Goal: Book appointment/travel/reservation

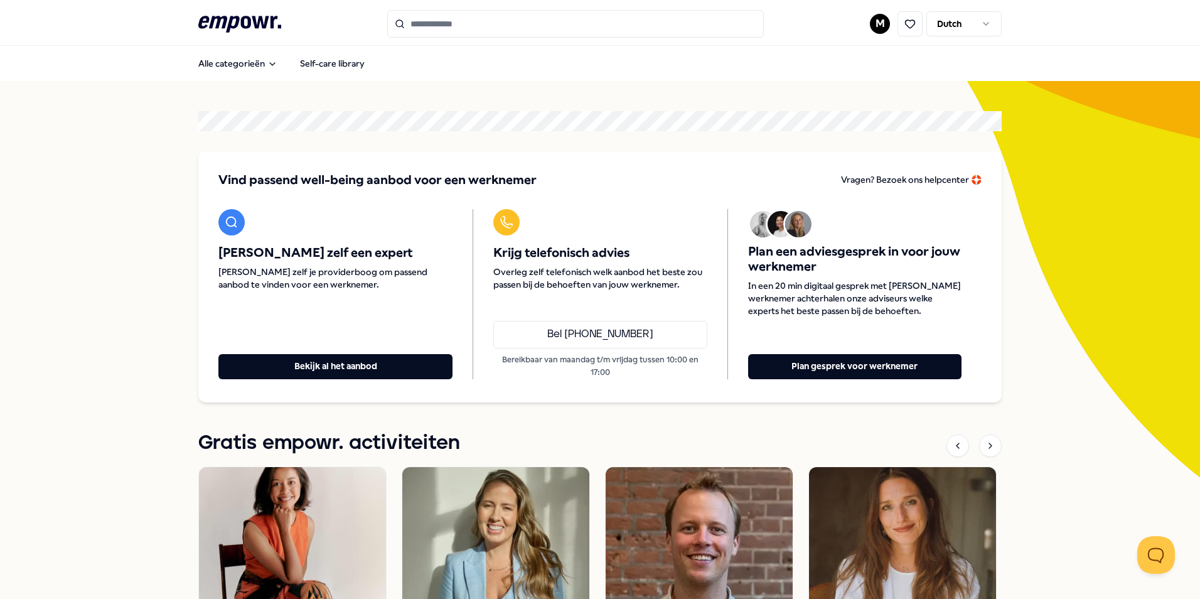
click at [569, 27] on input "Search for products, categories or subcategories" at bounding box center [575, 24] width 377 height 28
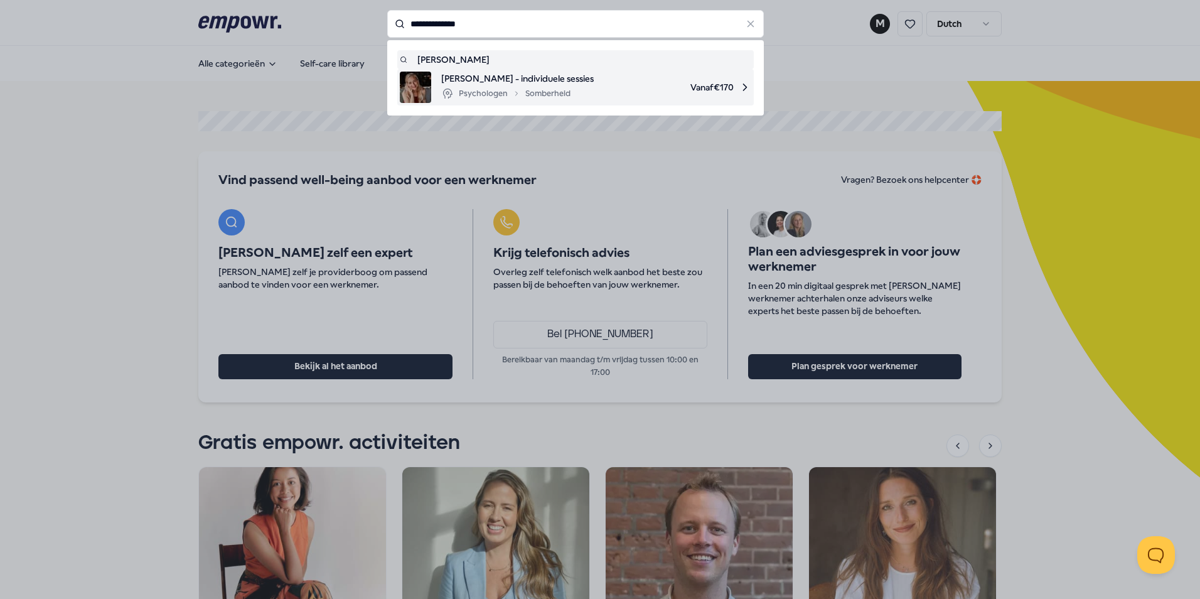
click at [604, 89] on span "Vanaf € 170" at bounding box center [678, 87] width 148 height 31
type input "**********"
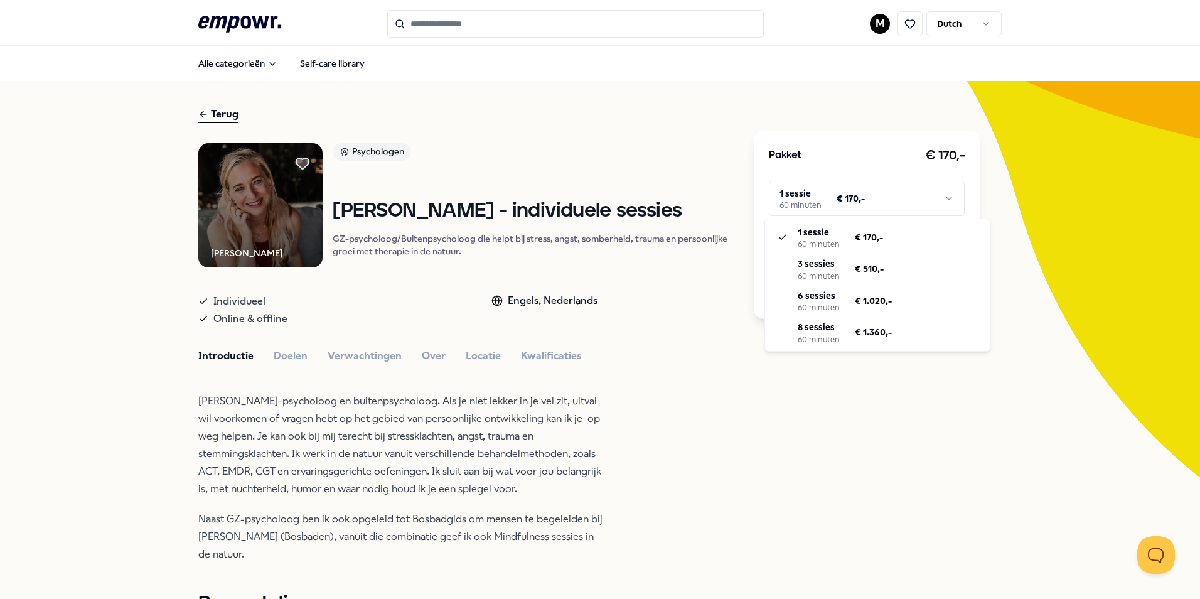
click at [817, 207] on html ".empowr-logo_svg__cls-1{fill:#03032f} M Dutch Alle categorieën Self-care librar…" at bounding box center [600, 299] width 1200 height 599
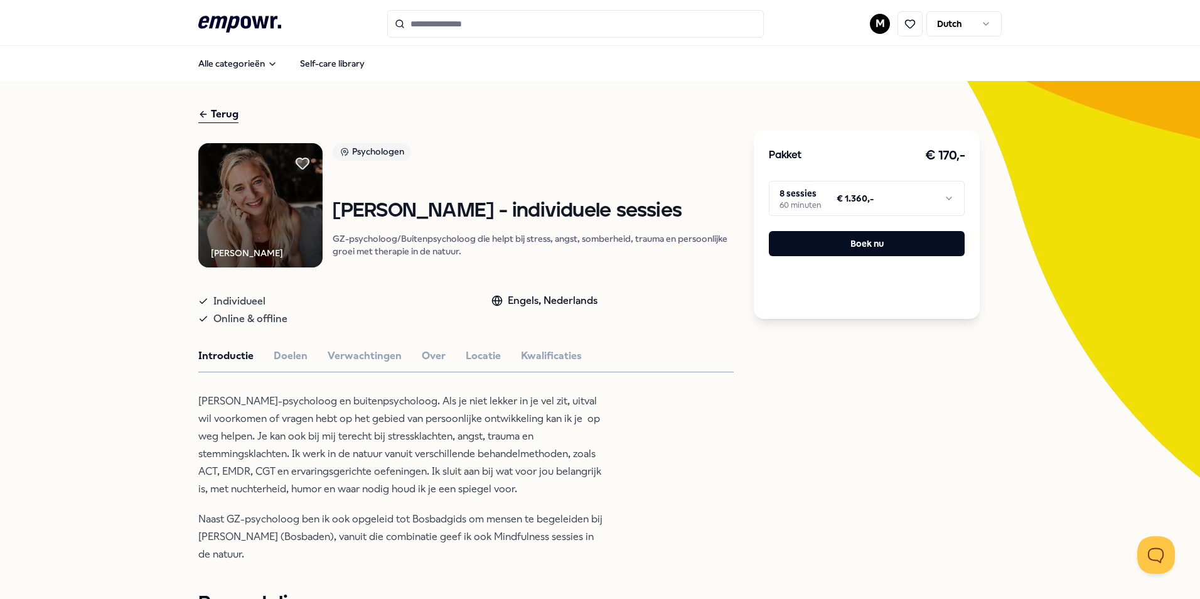
click at [468, 30] on input "Search for products, categories or subcategories" at bounding box center [575, 24] width 377 height 28
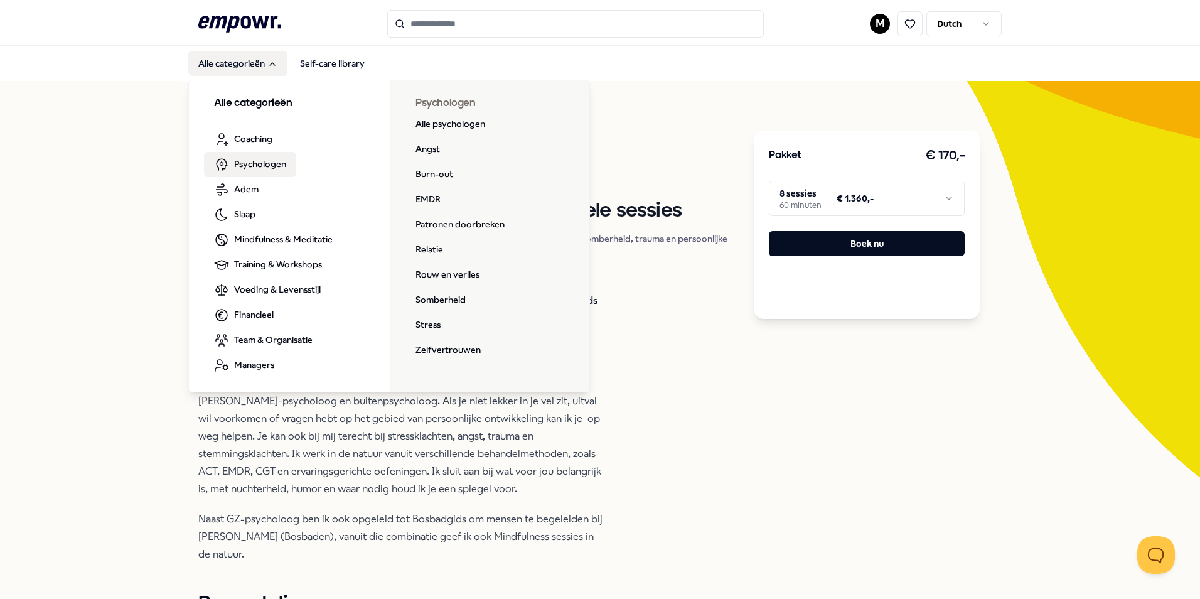
click at [244, 163] on span "Psychologen" at bounding box center [260, 164] width 52 height 14
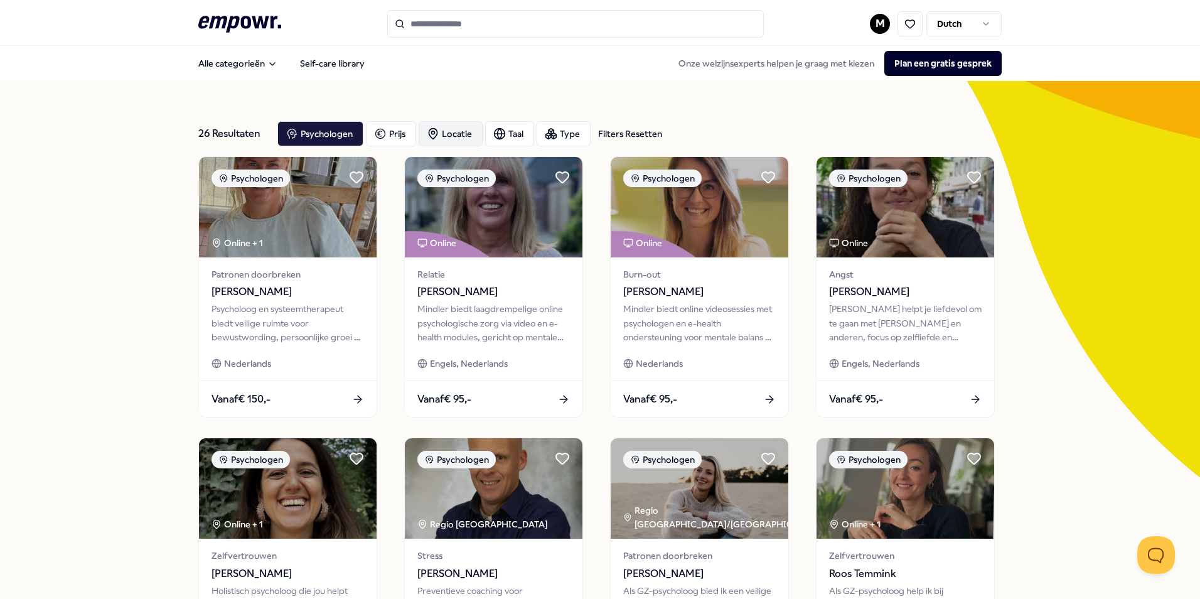
click at [428, 137] on icon "button" at bounding box center [433, 133] width 13 height 13
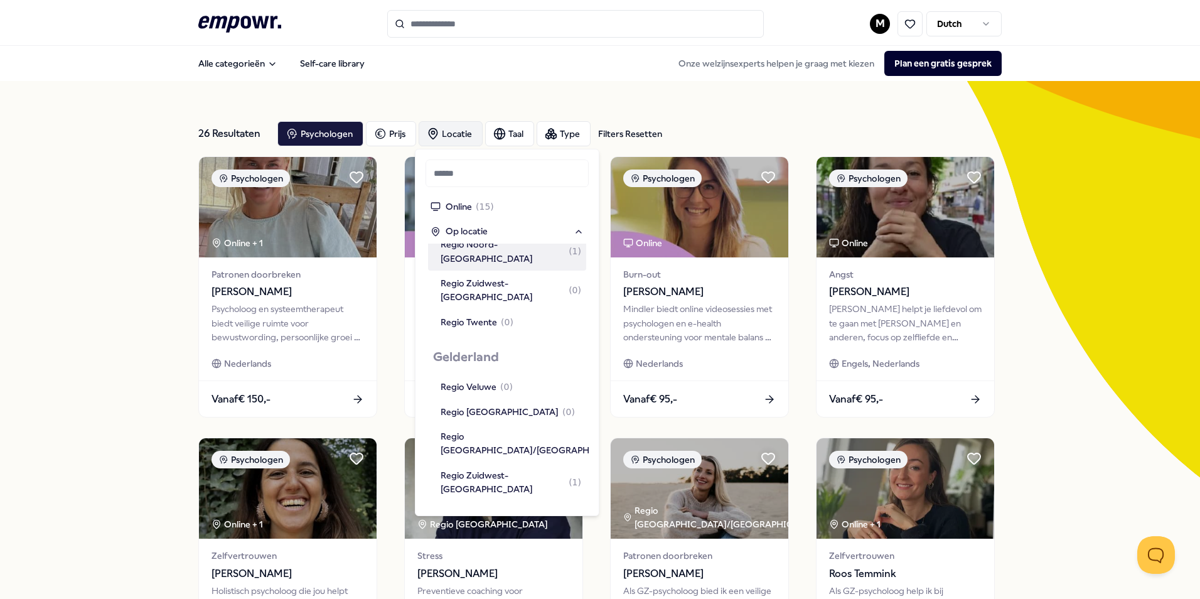
scroll to position [502, 0]
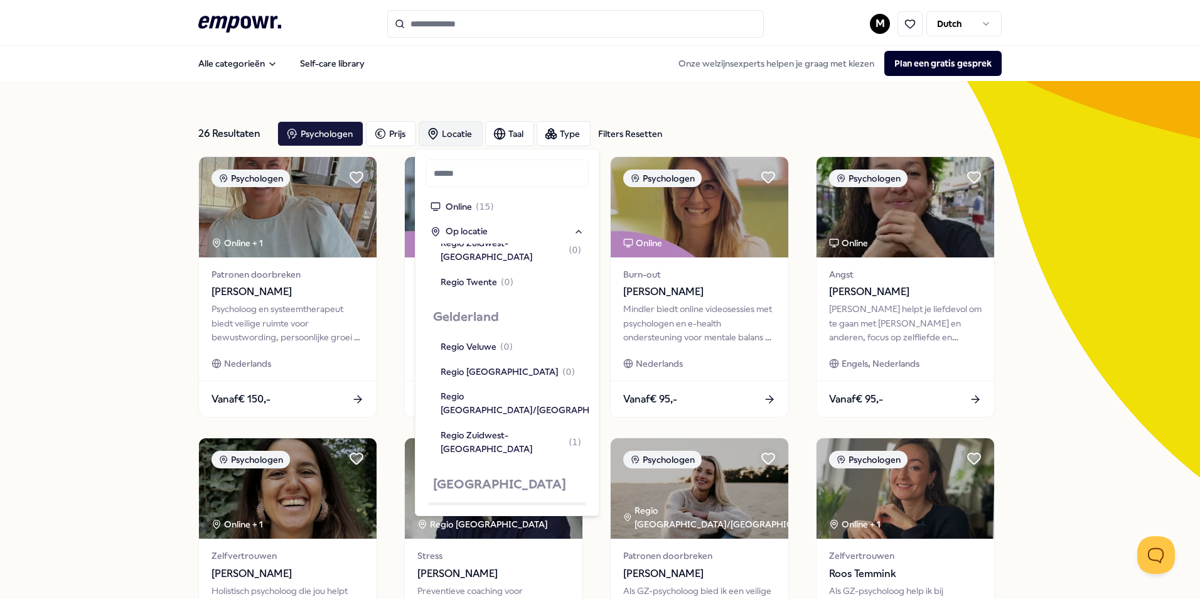
click at [477, 507] on div "Regio [GEOGRAPHIC_DATA] ( 6 )" at bounding box center [508, 514] width 134 height 14
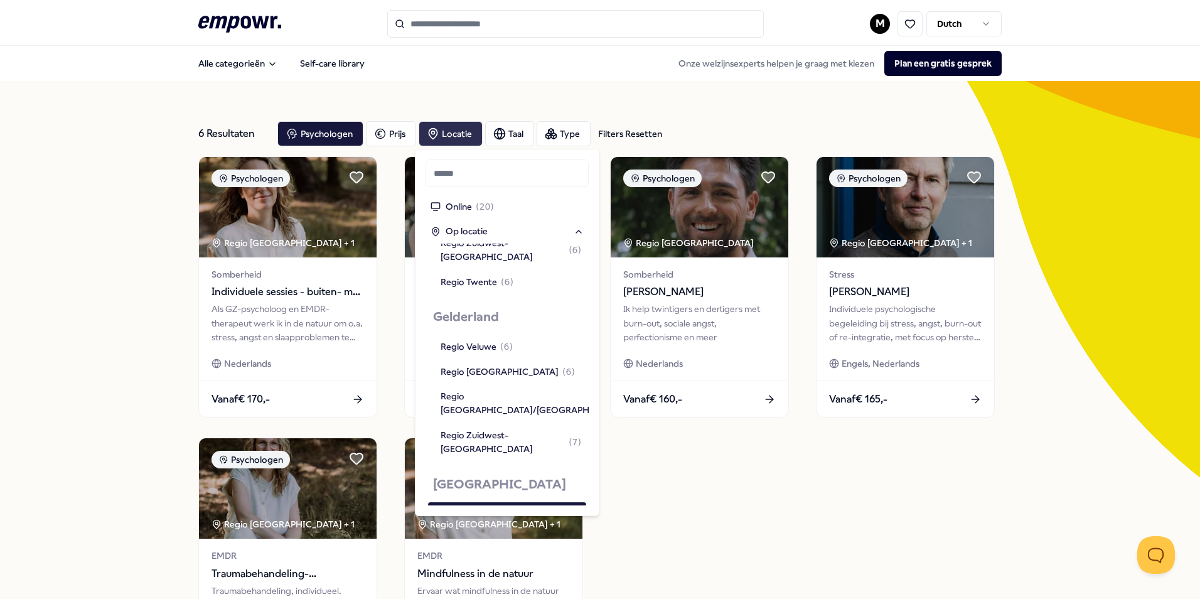
click at [107, 345] on div "6 Resultaten Filters Resetten Psychologen [PERSON_NAME] Taal Type Filters Reset…" at bounding box center [600, 430] width 1200 height 699
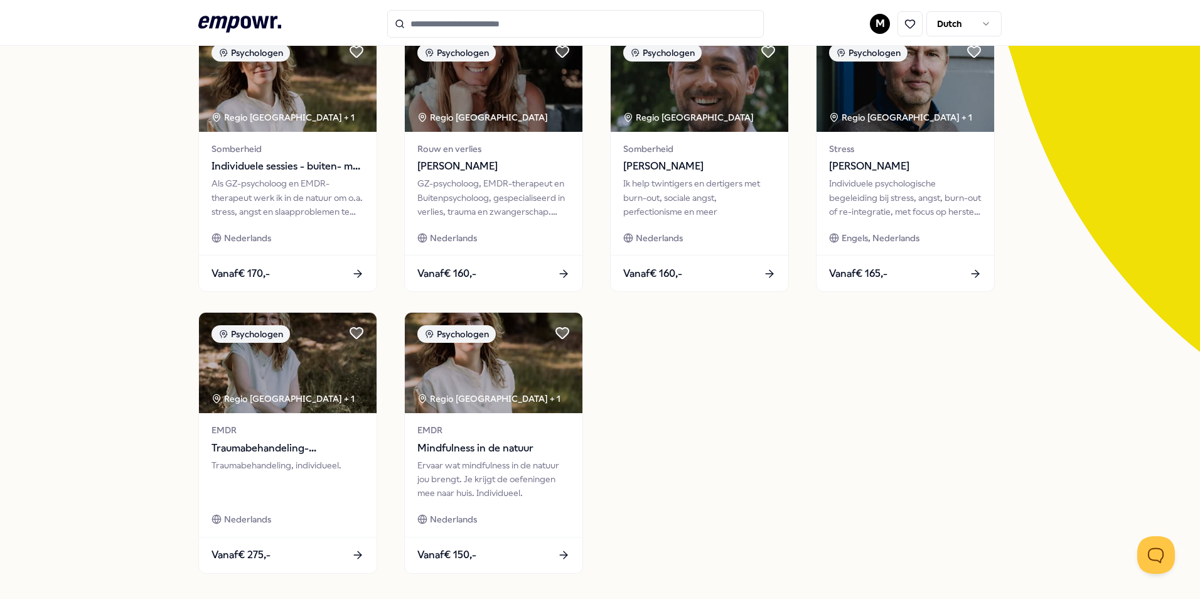
scroll to position [63, 0]
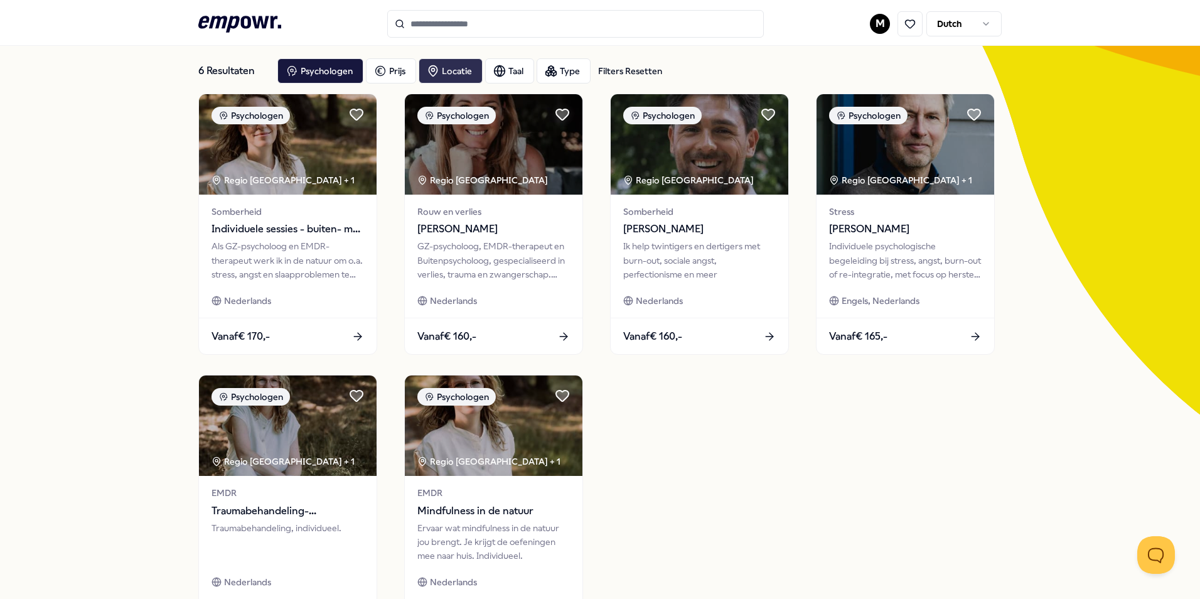
drag, startPoint x: 493, startPoint y: 23, endPoint x: 424, endPoint y: 17, distance: 69.3
click at [424, 17] on input "Search for products, categories or subcategories" at bounding box center [575, 24] width 377 height 28
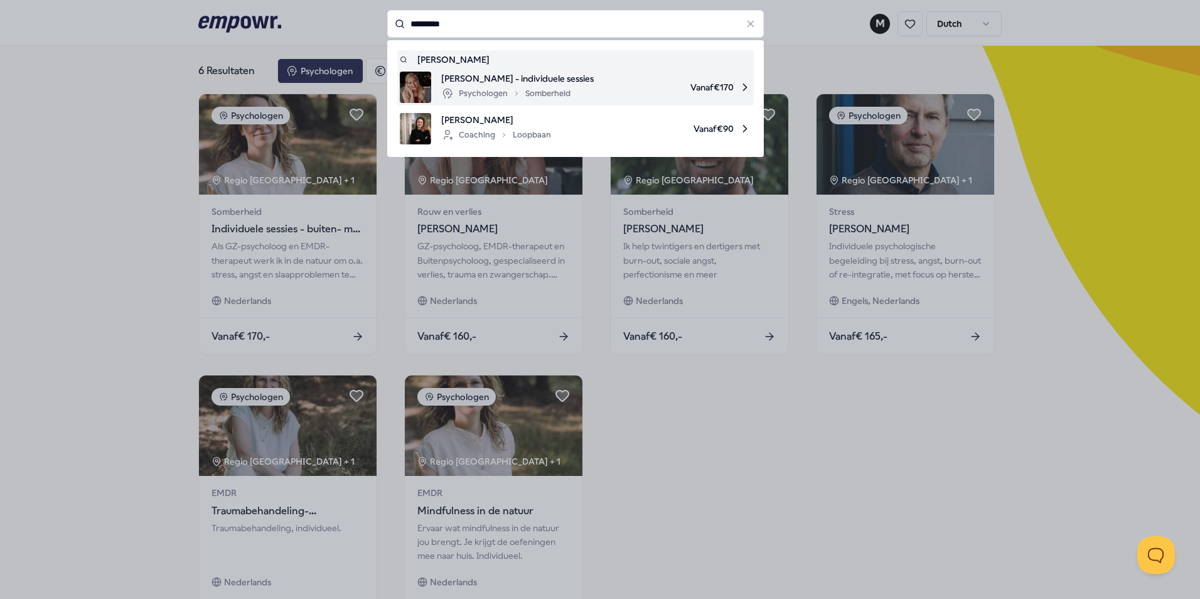
click at [630, 82] on span "Vanaf € 170" at bounding box center [678, 87] width 148 height 31
type input "*********"
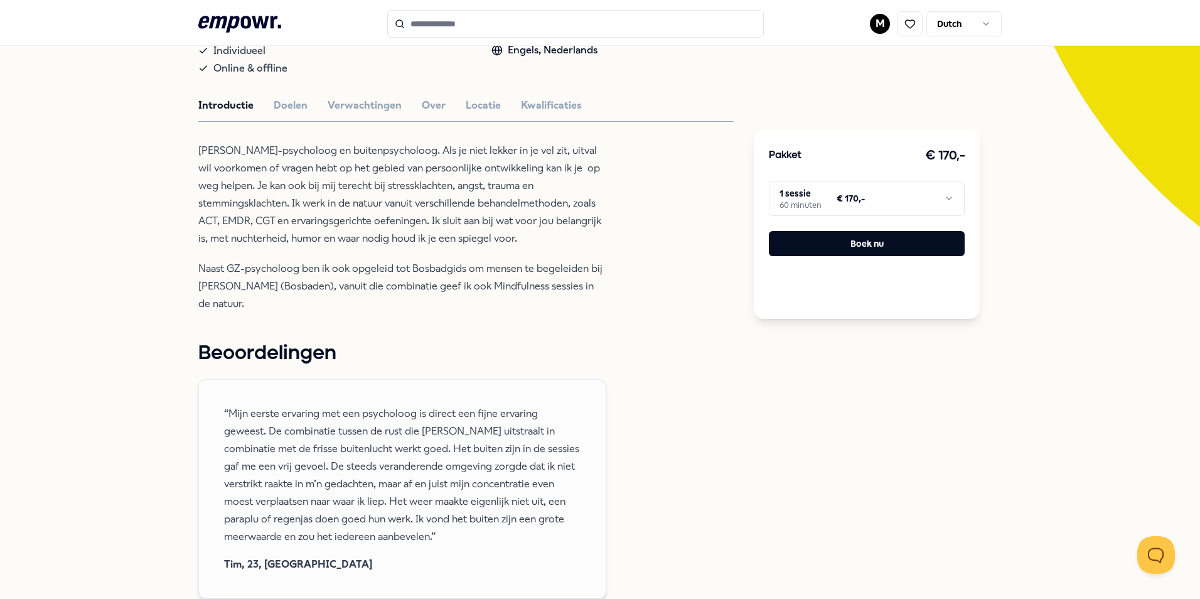
scroll to position [251, 0]
click at [778, 198] on html ".empowr-logo_svg__cls-1{fill:#03032f} M Dutch Alle categorieën Self-care librar…" at bounding box center [600, 299] width 1200 height 599
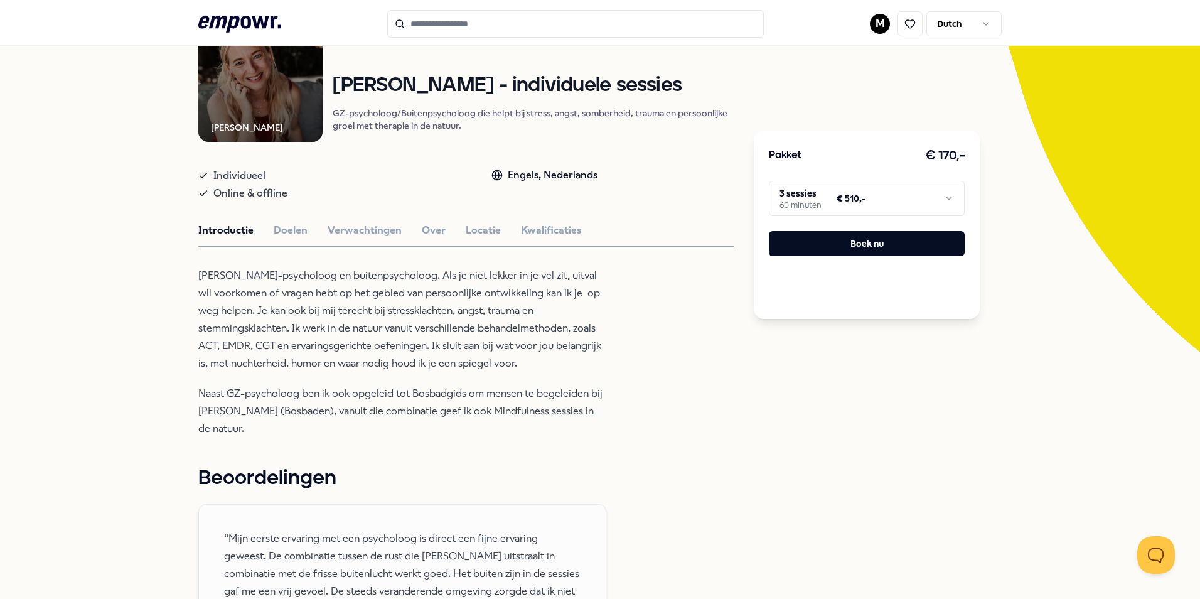
scroll to position [188, 0]
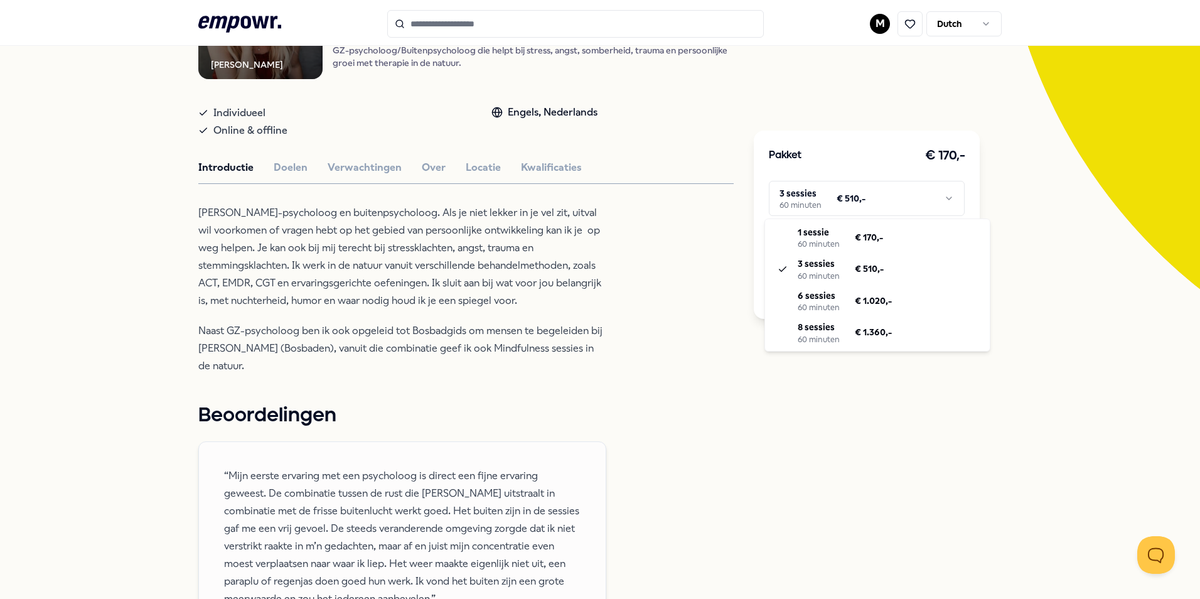
click at [785, 208] on html ".empowr-logo_svg__cls-1{fill:#03032f} M Dutch Alle categorieën Self-care librar…" at bounding box center [600, 299] width 1200 height 599
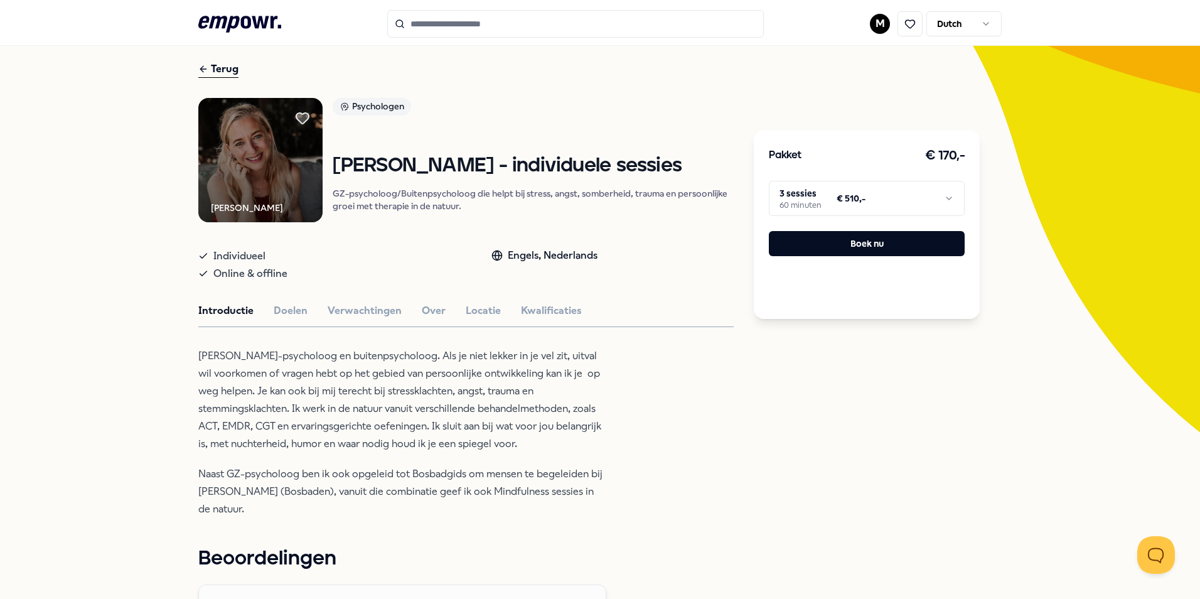
scroll to position [0, 0]
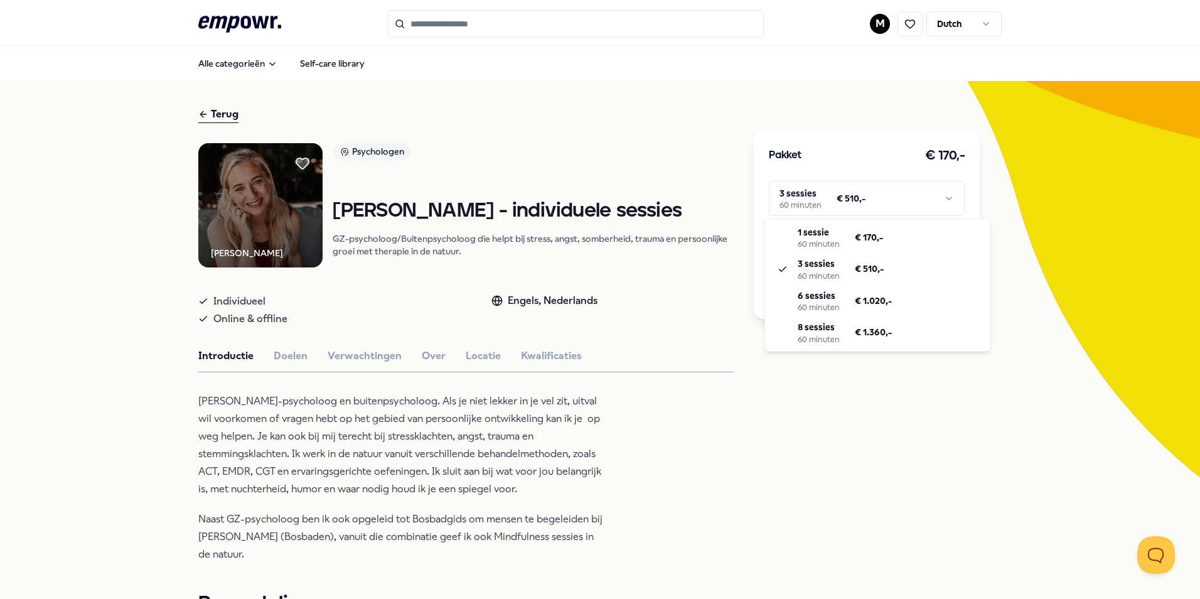
click at [784, 199] on html ".empowr-logo_svg__cls-1{fill:#03032f} M Dutch Alle categorieën Self-care librar…" at bounding box center [600, 299] width 1200 height 599
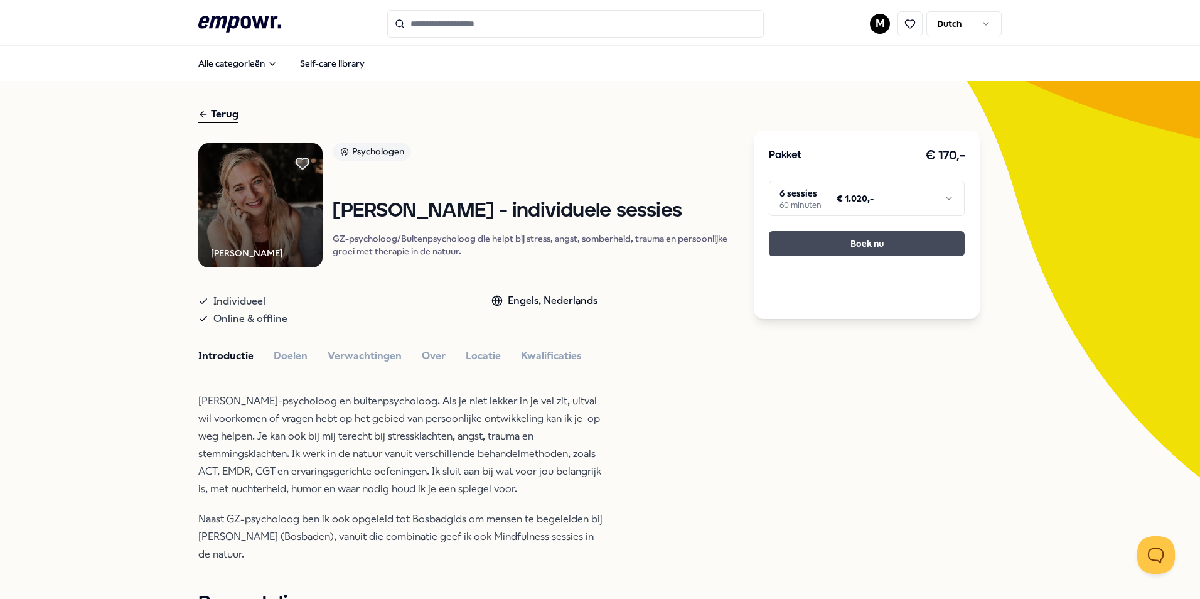
click at [811, 240] on button "Boek nu" at bounding box center [867, 243] width 196 height 25
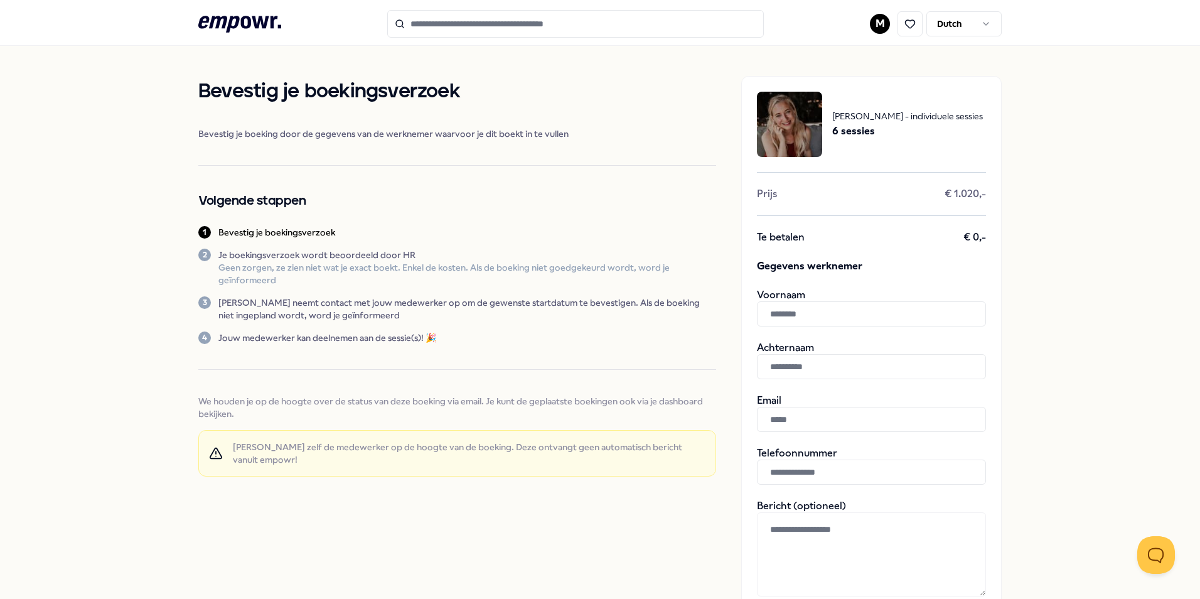
click at [833, 309] on input "text" at bounding box center [871, 313] width 229 height 25
type input "******"
click at [546, 17] on input "Search for products, categories or subcategories" at bounding box center [575, 24] width 377 height 28
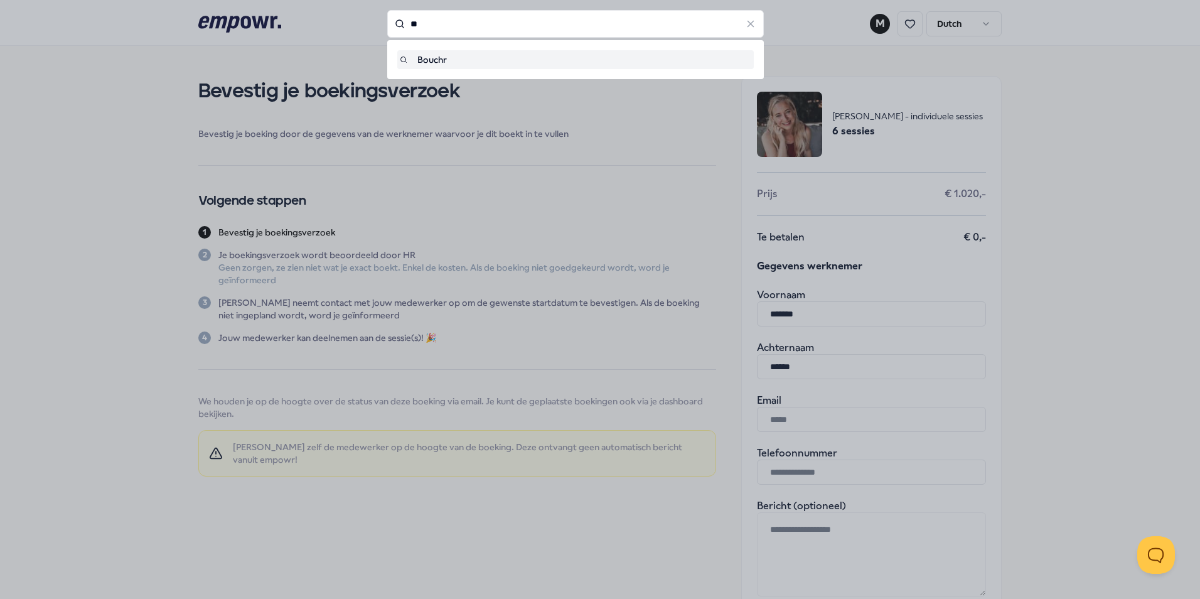
type input "*"
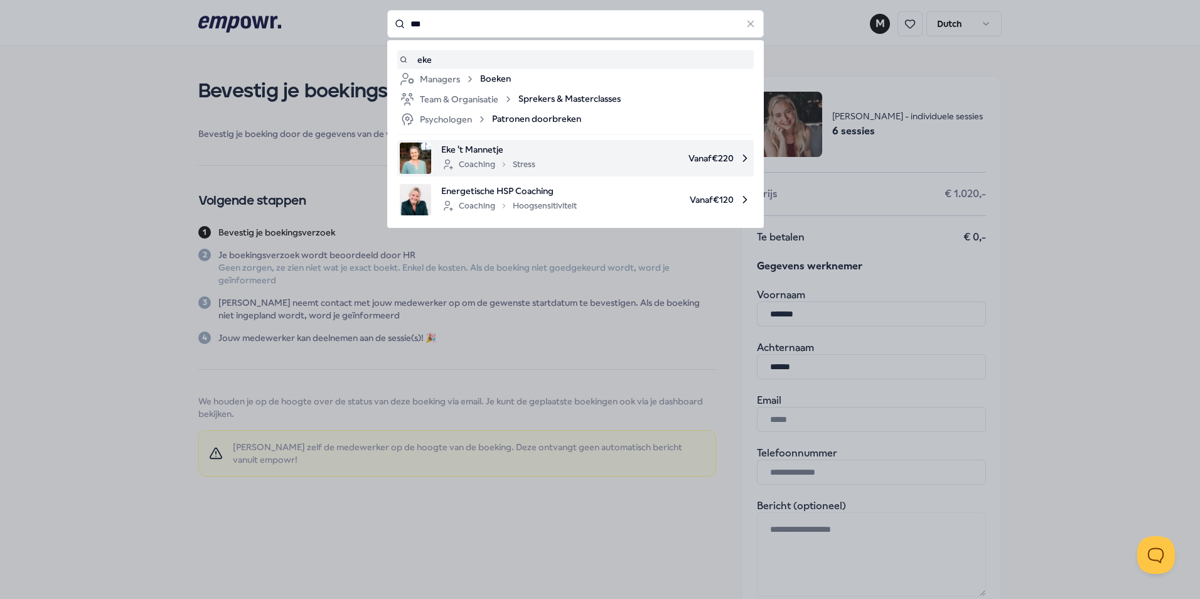
click at [566, 163] on span "Vanaf € 220" at bounding box center [649, 158] width 206 height 31
type input "***"
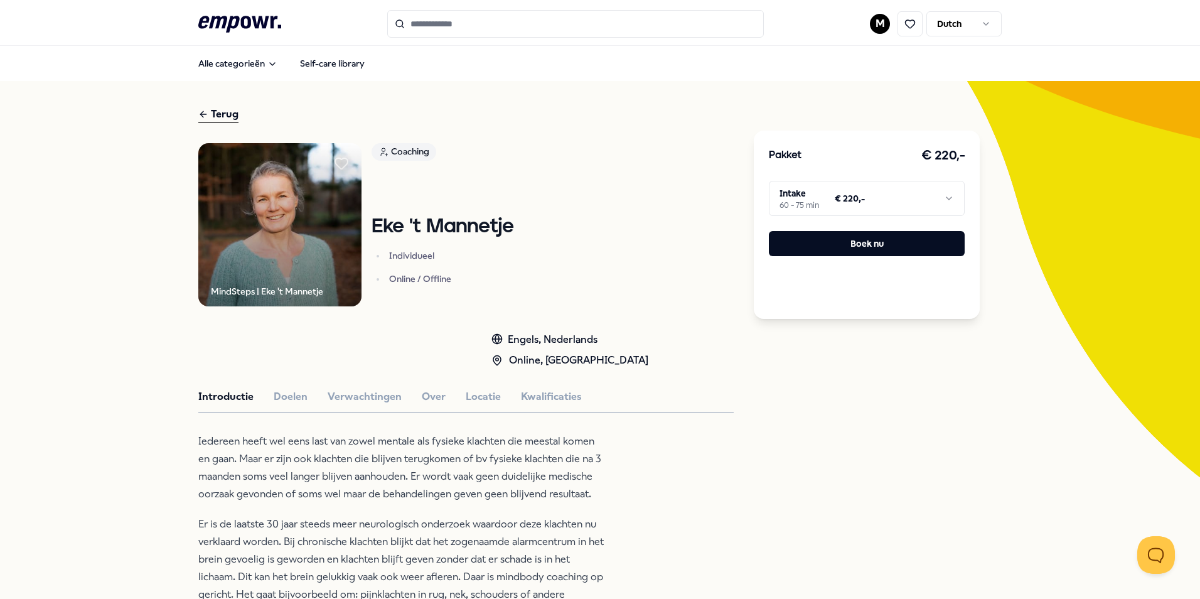
click at [854, 201] on html ".empowr-logo_svg__cls-1{fill:#03032f} M Dutch Alle categorieën Self-care librar…" at bounding box center [600, 299] width 1200 height 599
click at [905, 187] on html ".empowr-logo_svg__cls-1{fill:#03032f} M Dutch Alle categorieën Self-care librar…" at bounding box center [600, 299] width 1200 height 599
click at [654, 212] on html ".empowr-logo_svg__cls-1{fill:#03032f} M Dutch Alle categorieën Self-care librar…" at bounding box center [600, 299] width 1200 height 599
